Goal: Information Seeking & Learning: Learn about a topic

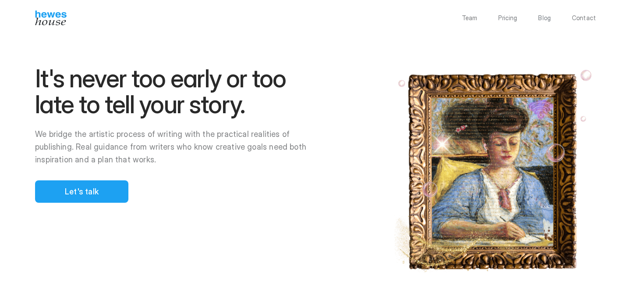
click at [544, 20] on p "Blog" at bounding box center [544, 18] width 13 height 6
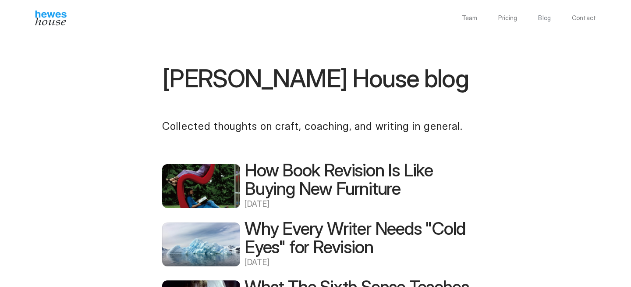
click at [269, 205] on p "[DATE]" at bounding box center [356, 204] width 224 height 13
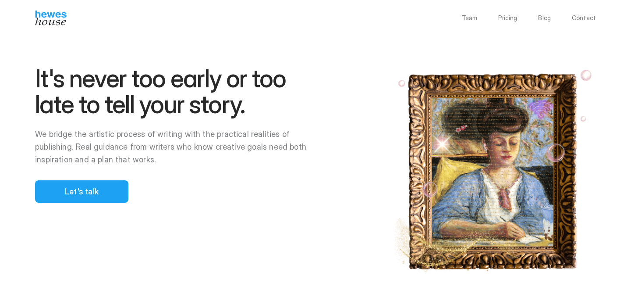
click at [551, 13] on div "Team Pricing Blog Contact" at bounding box center [315, 18] width 631 height 15
click at [547, 16] on p "Blog" at bounding box center [544, 18] width 13 height 6
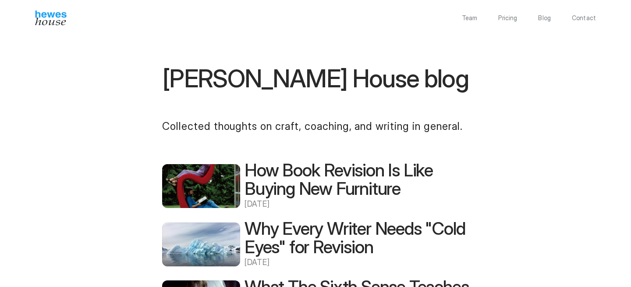
click at [288, 176] on h2 "How Book Revision Is Like Buying New Furniture" at bounding box center [356, 179] width 224 height 37
